Goal: Learn about a topic: Learn about a topic

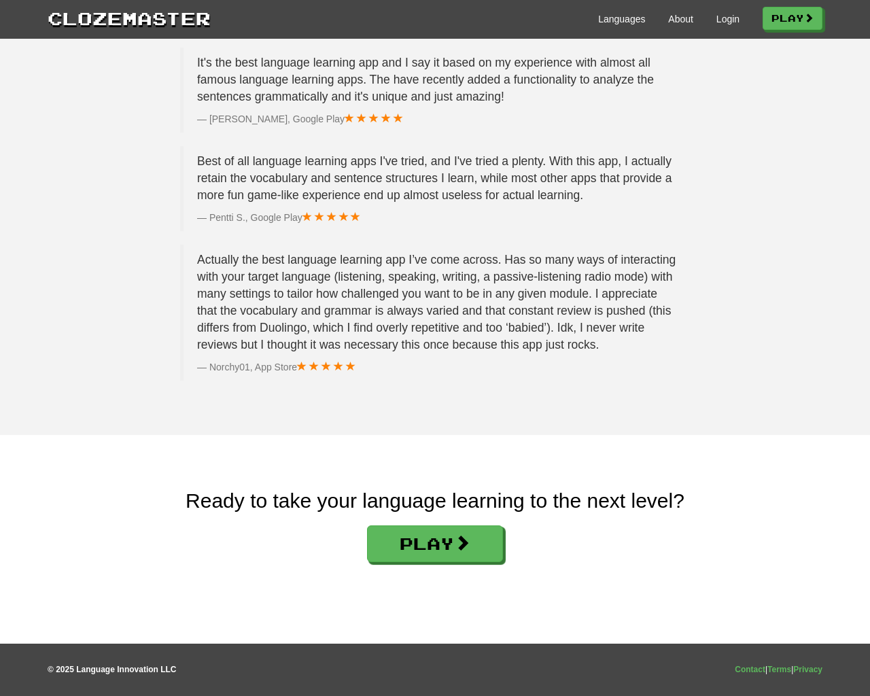
scroll to position [2044, 0]
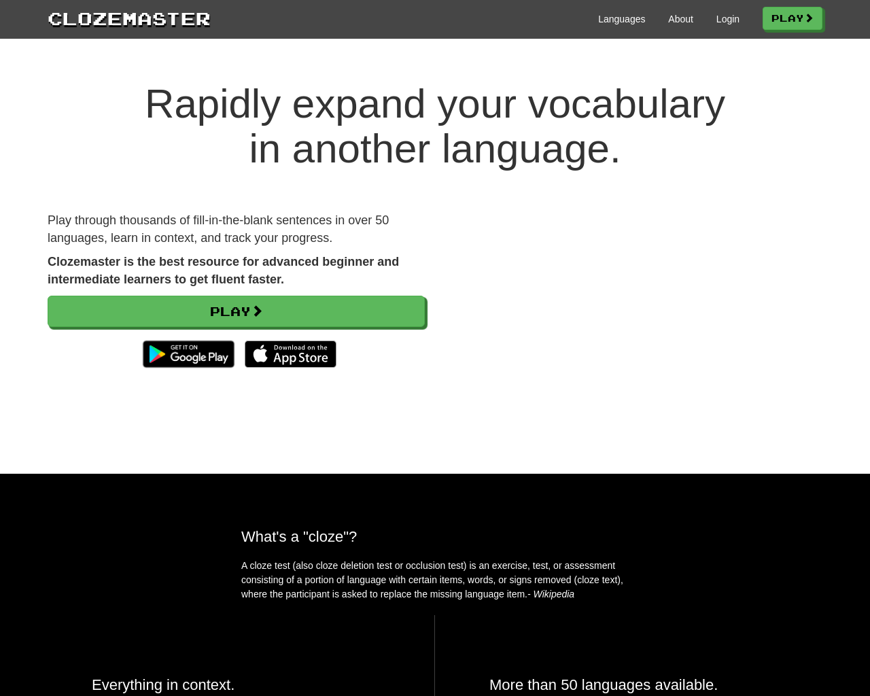
scroll to position [2044, 0]
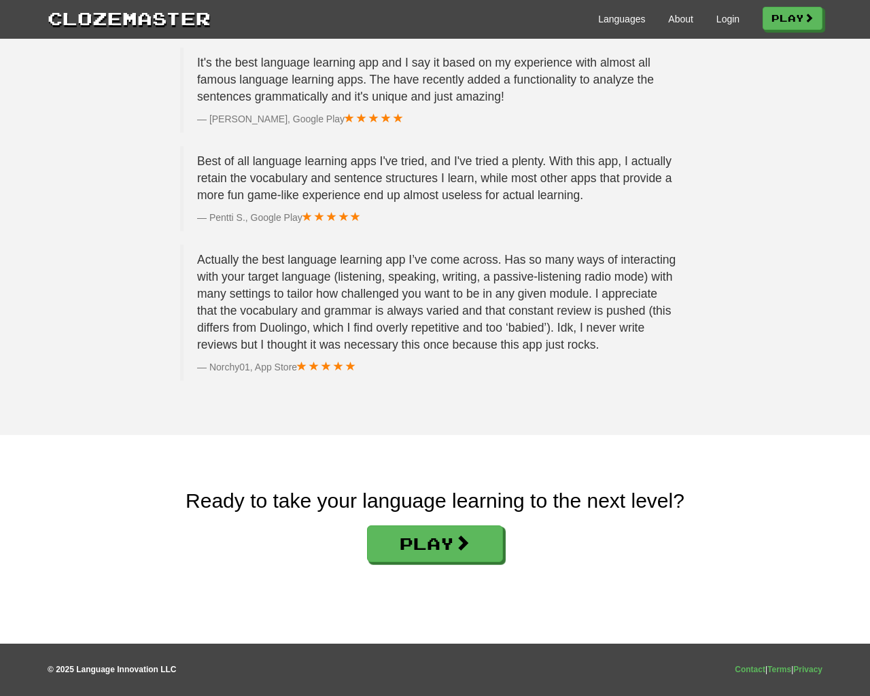
scroll to position [2044, 0]
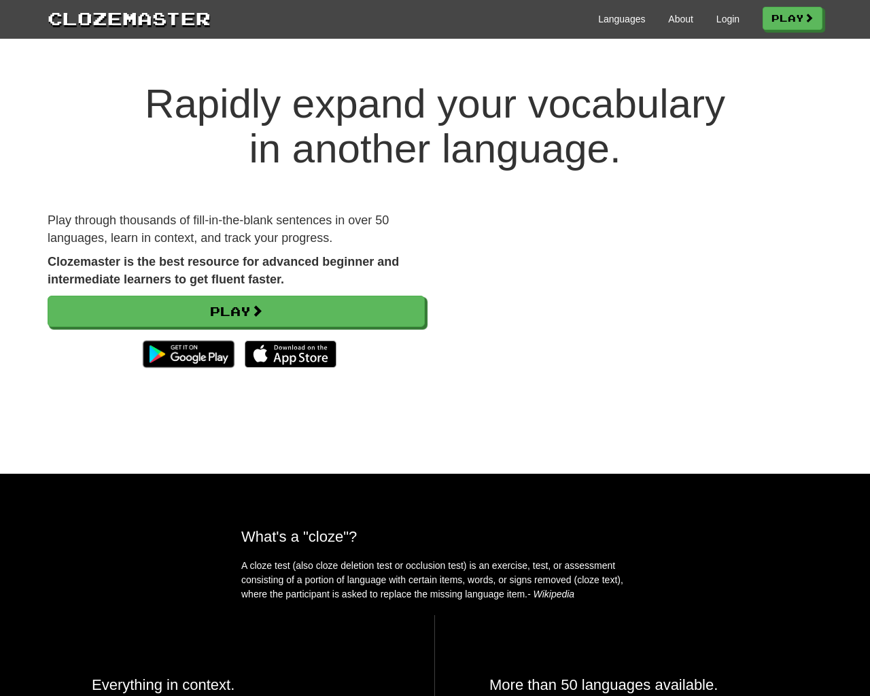
scroll to position [2044, 0]
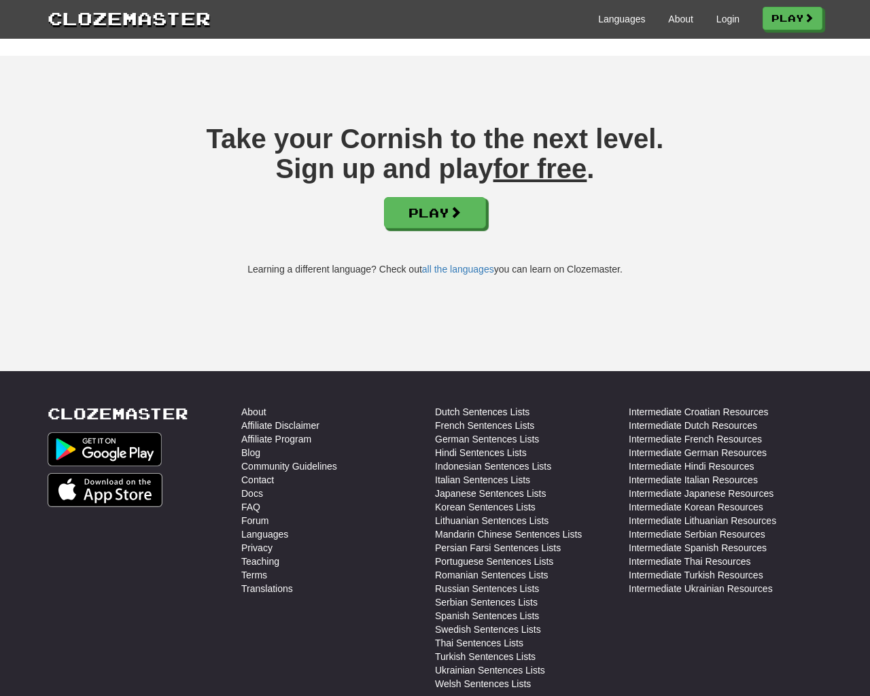
scroll to position [1847, 0]
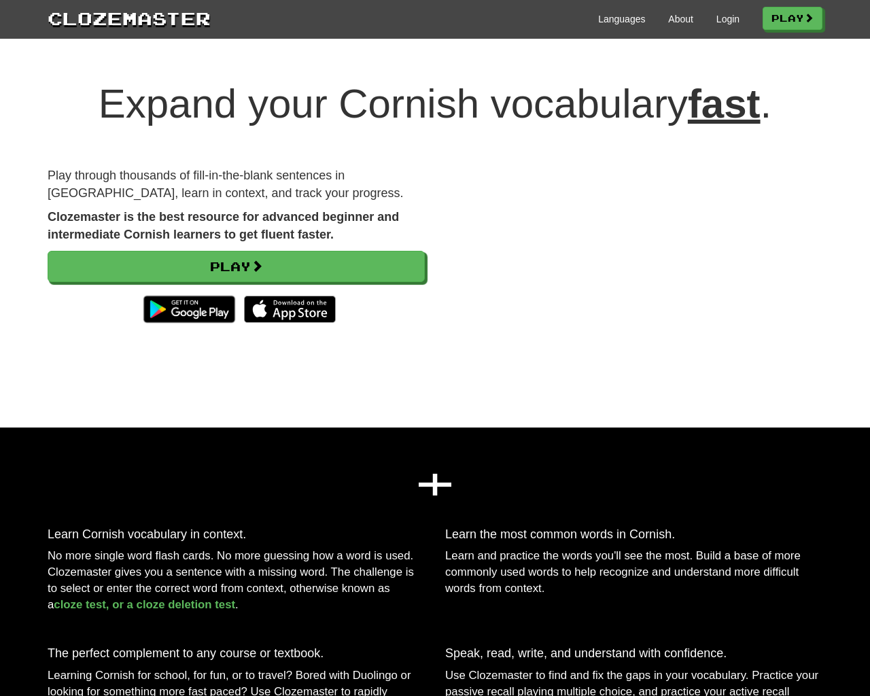
scroll to position [1847, 0]
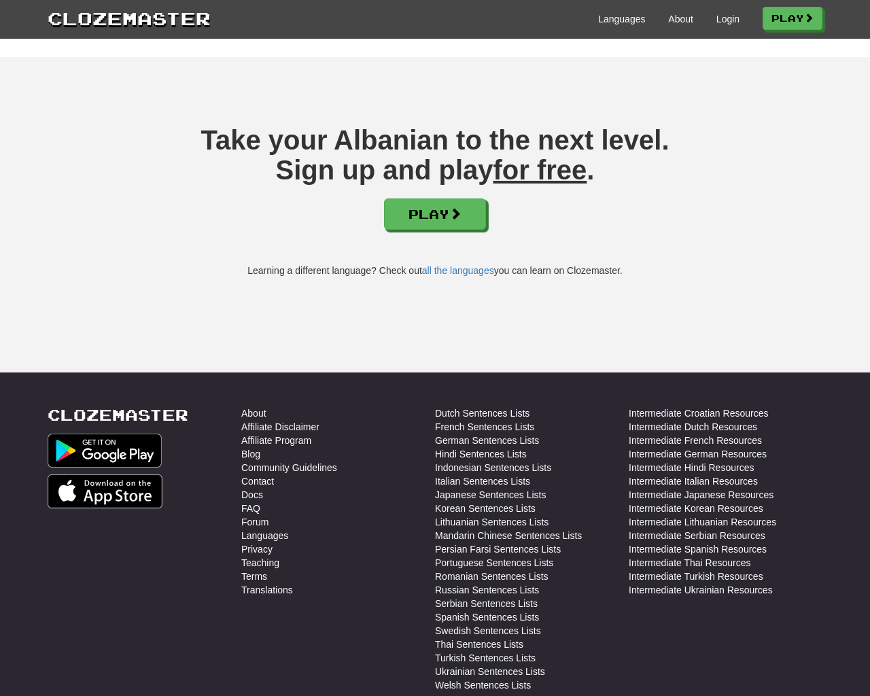
scroll to position [1847, 0]
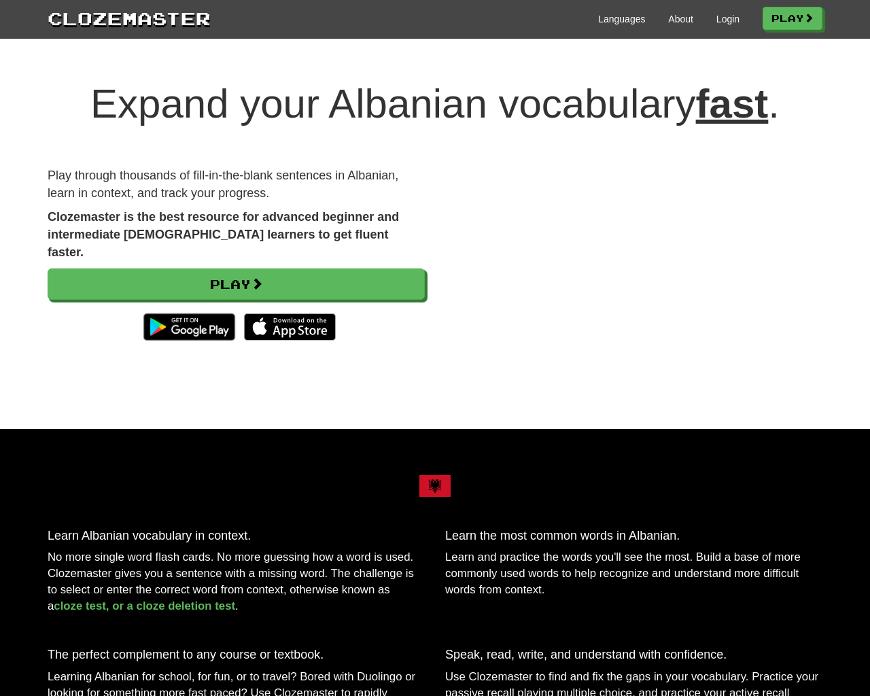
scroll to position [1847, 0]
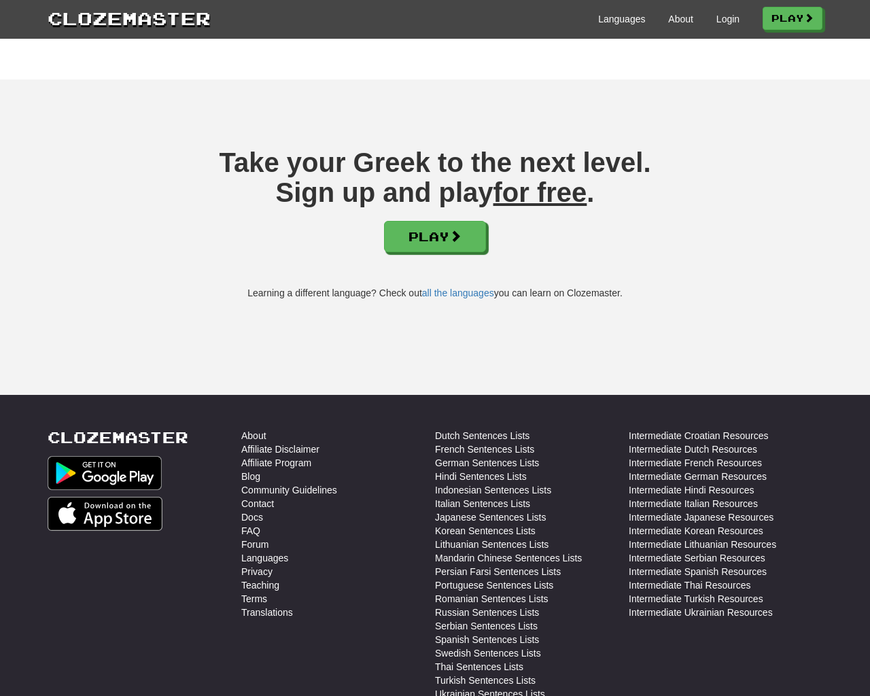
scroll to position [2193, 0]
